Goal: Task Accomplishment & Management: Use online tool/utility

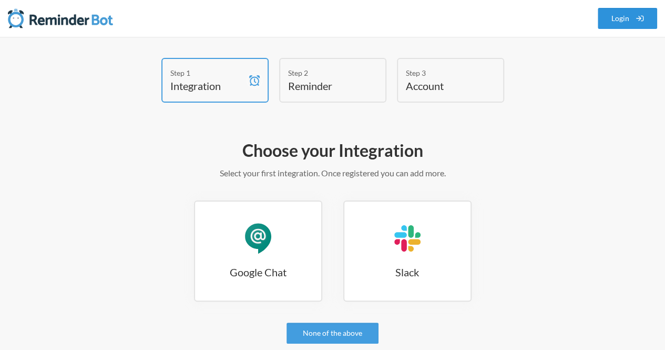
click at [620, 26] on link "Login" at bounding box center [628, 18] width 60 height 21
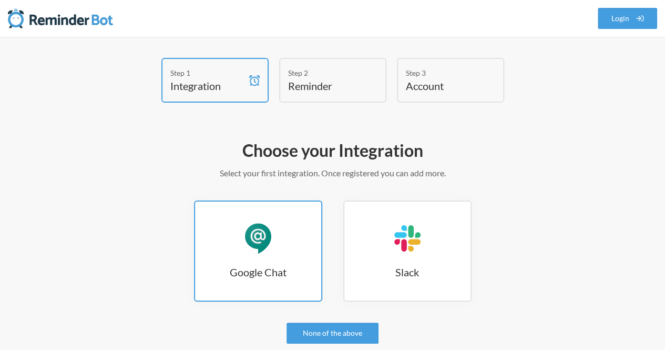
click at [293, 261] on link "Google Chat Google Chat" at bounding box center [258, 250] width 128 height 101
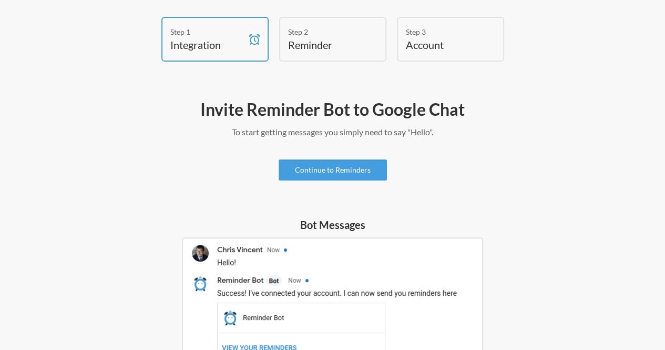
scroll to position [40, 0]
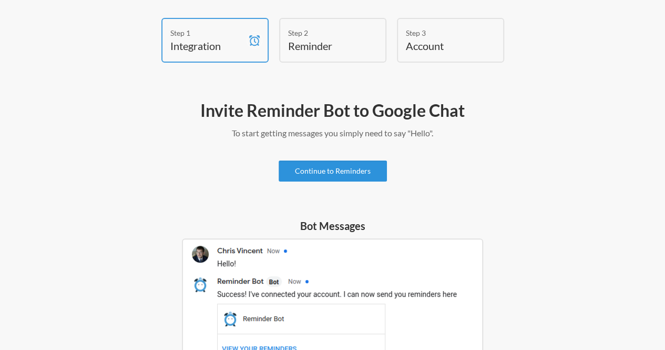
click at [344, 174] on link "Continue to Reminders" at bounding box center [333, 170] width 108 height 21
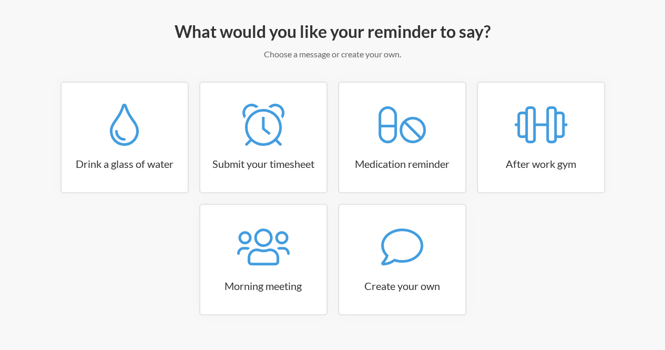
scroll to position [126, 0]
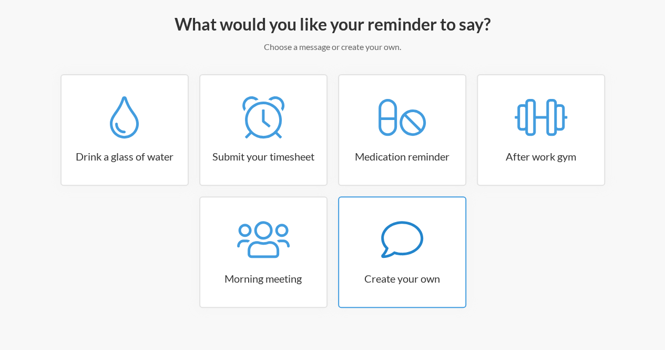
click at [418, 246] on icon at bounding box center [402, 239] width 42 height 37
select select "09:30:00"
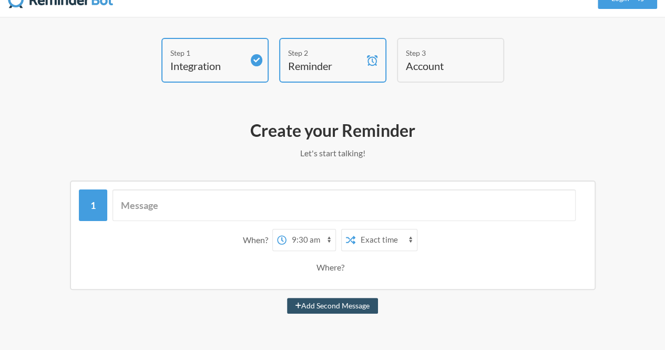
scroll to position [0, 0]
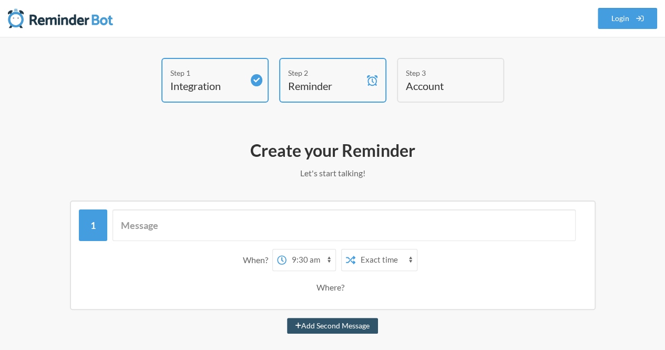
click at [437, 78] on h4 "Account" at bounding box center [443, 85] width 74 height 15
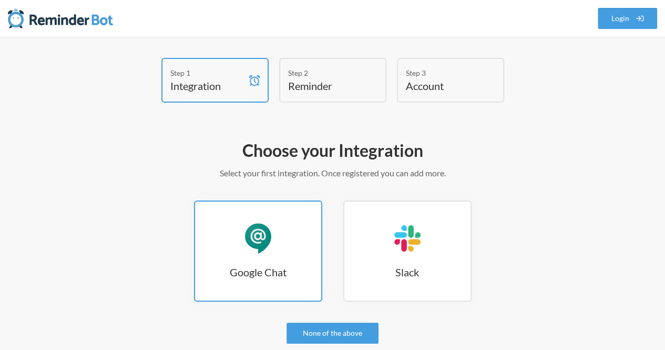
click at [285, 262] on link "Google Chat Google Chat" at bounding box center [258, 250] width 128 height 101
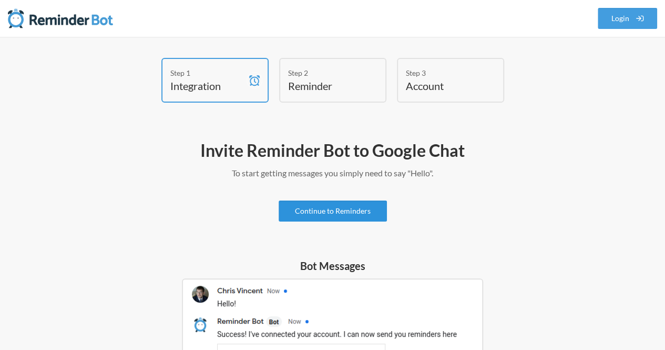
click at [333, 217] on link "Continue to Reminders" at bounding box center [333, 210] width 108 height 21
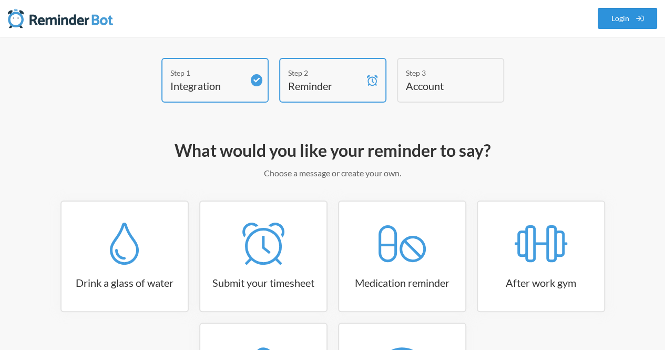
click at [620, 24] on link "Login" at bounding box center [628, 18] width 60 height 21
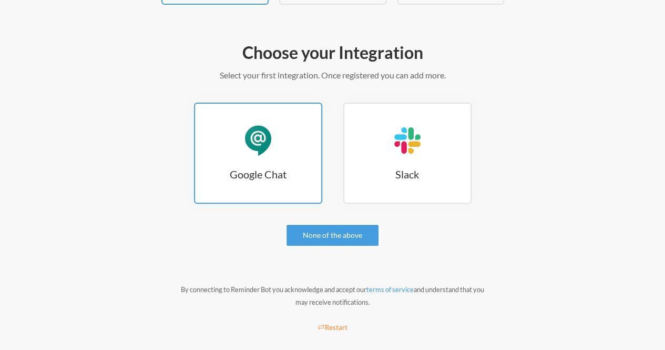
scroll to position [112, 0]
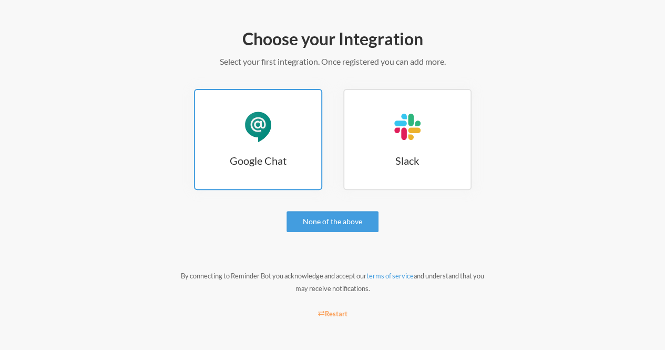
click at [247, 168] on link "Google Chat Google Chat" at bounding box center [258, 139] width 128 height 101
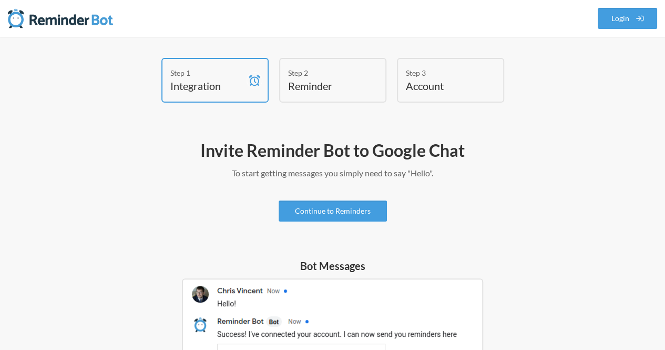
scroll to position [26, 0]
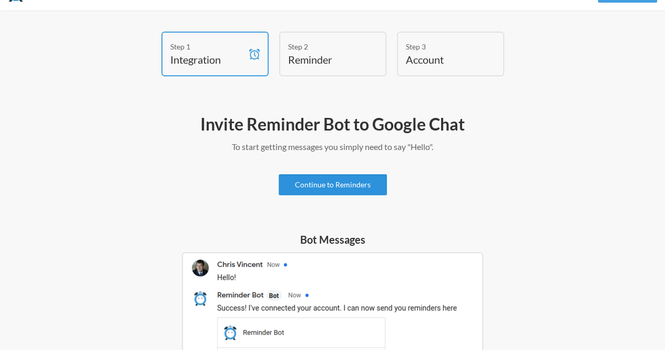
click at [351, 185] on link "Continue to Reminders" at bounding box center [333, 184] width 108 height 21
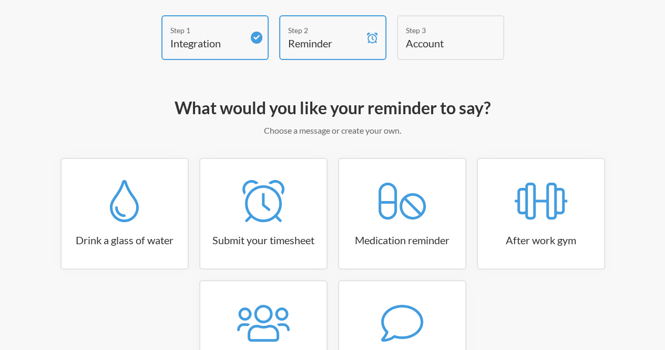
scroll to position [40, 0]
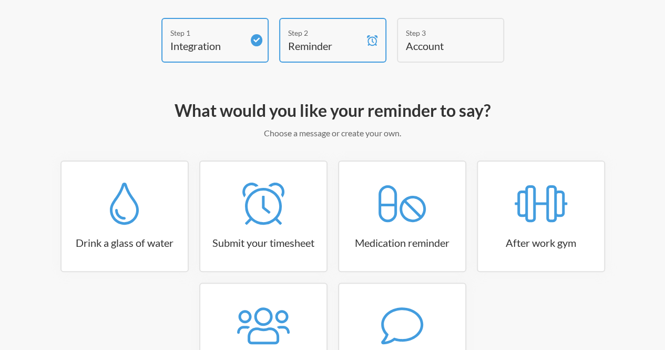
click at [417, 39] on h4 "Account" at bounding box center [443, 45] width 74 height 15
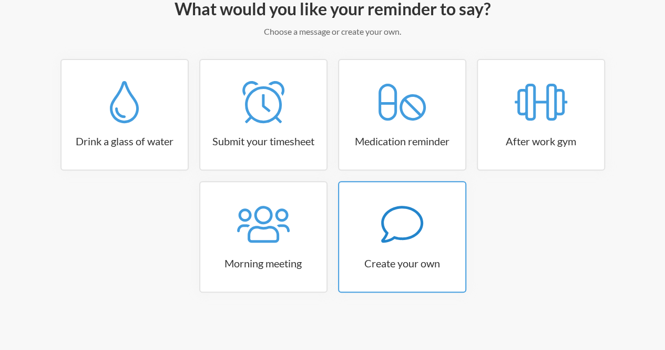
click at [429, 261] on h3 "Create your own" at bounding box center [402, 263] width 126 height 15
select select "08:30:00"
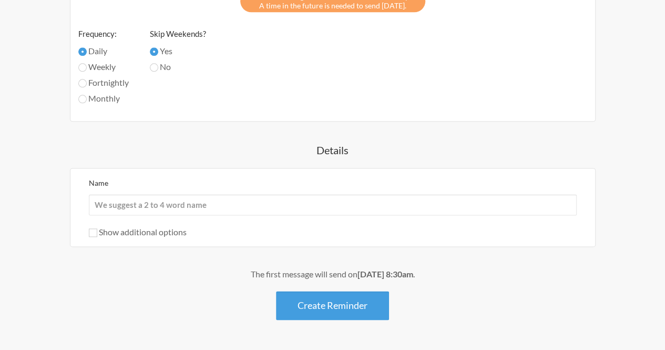
scroll to position [614, 0]
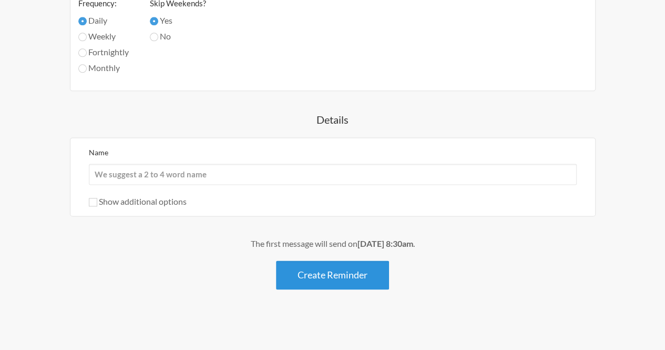
click at [353, 272] on button "Create Reminder" at bounding box center [332, 274] width 113 height 29
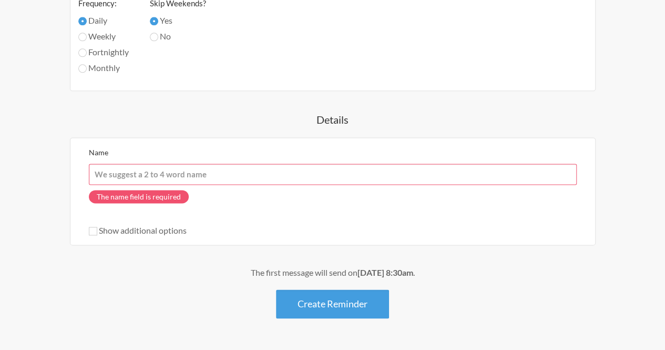
click at [179, 172] on input "Name" at bounding box center [333, 174] width 488 height 21
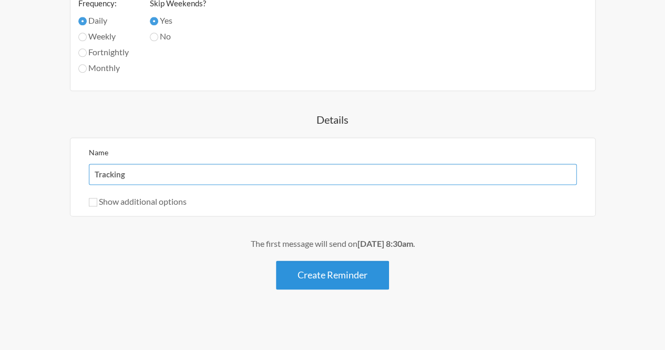
type input "Tracking"
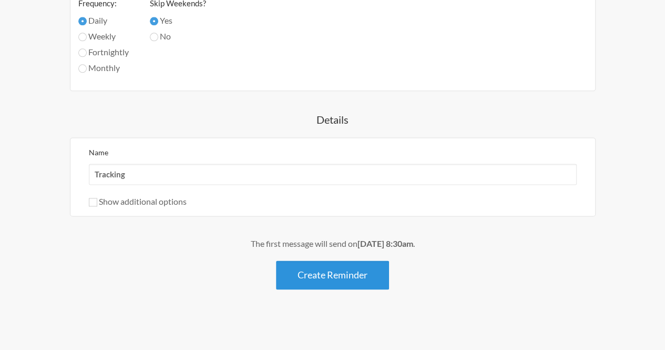
click at [298, 270] on button "Create Reminder" at bounding box center [332, 274] width 113 height 29
